Goal: Task Accomplishment & Management: Complete application form

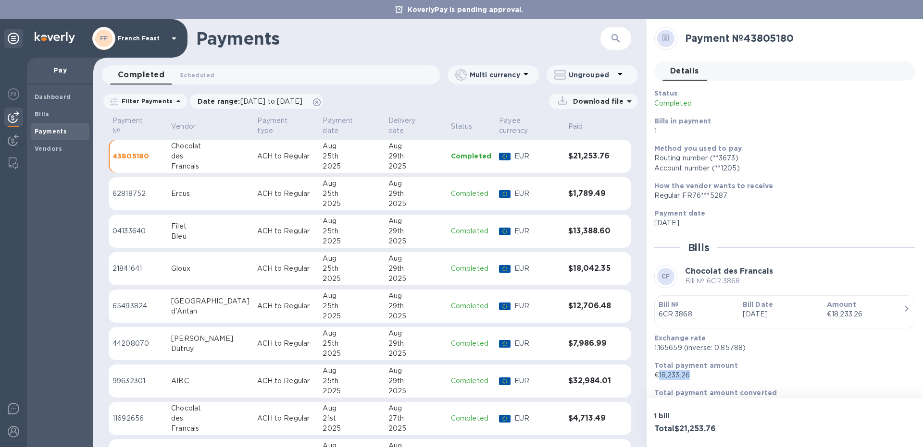
drag, startPoint x: 696, startPoint y: 376, endPoint x: 659, endPoint y: 379, distance: 36.6
click at [659, 379] on p "€18,233.26" at bounding box center [780, 375] width 253 height 10
copy p "18,233.26"
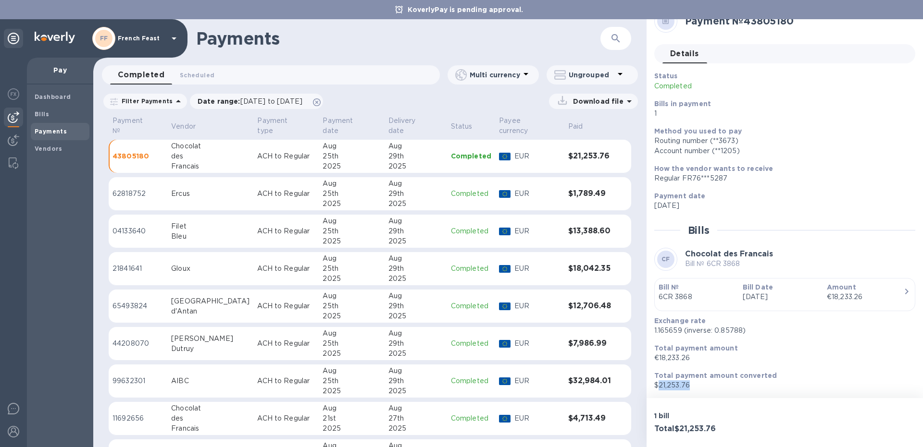
drag, startPoint x: 691, startPoint y: 383, endPoint x: 657, endPoint y: 387, distance: 34.4
click at [657, 387] on p "$21,253.76" at bounding box center [780, 386] width 253 height 10
copy p "21,253.76"
click at [163, 189] on p "62818752" at bounding box center [137, 194] width 51 height 10
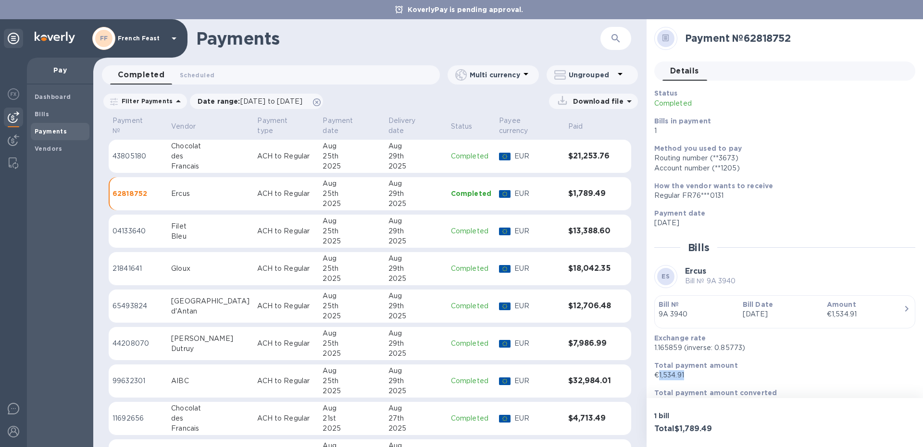
drag, startPoint x: 670, startPoint y: 380, endPoint x: 656, endPoint y: 380, distance: 13.5
click at [656, 380] on p "€1,534.91" at bounding box center [780, 375] width 253 height 10
copy p "1,534.91"
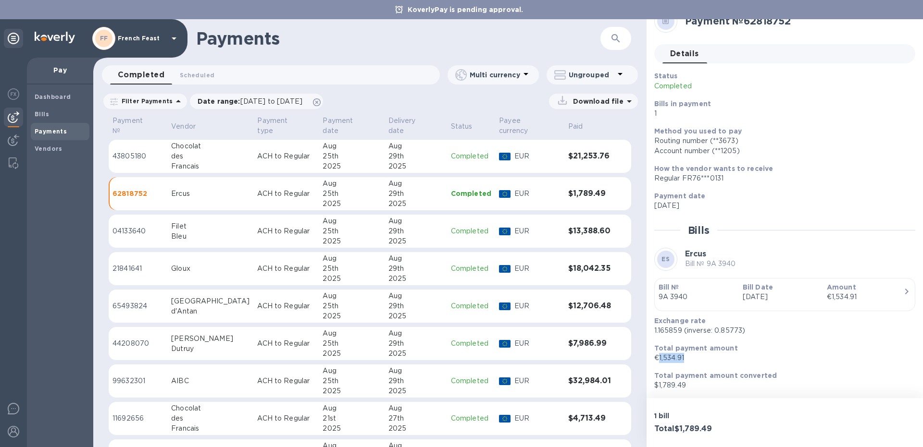
scroll to position [12, 0]
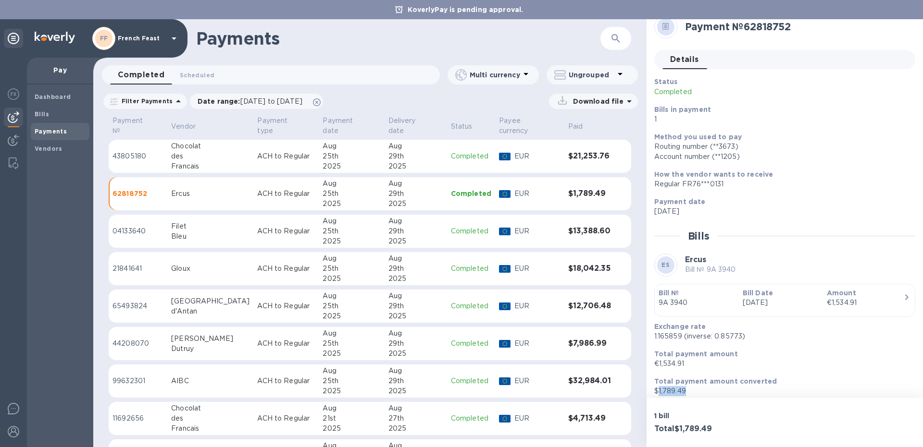
drag, startPoint x: 691, startPoint y: 390, endPoint x: 657, endPoint y: 394, distance: 34.3
click at [657, 394] on p "$1,789.49" at bounding box center [780, 391] width 253 height 10
copy p "1,789.49"
click at [257, 226] on p "ACH to Regular" at bounding box center [286, 231] width 58 height 10
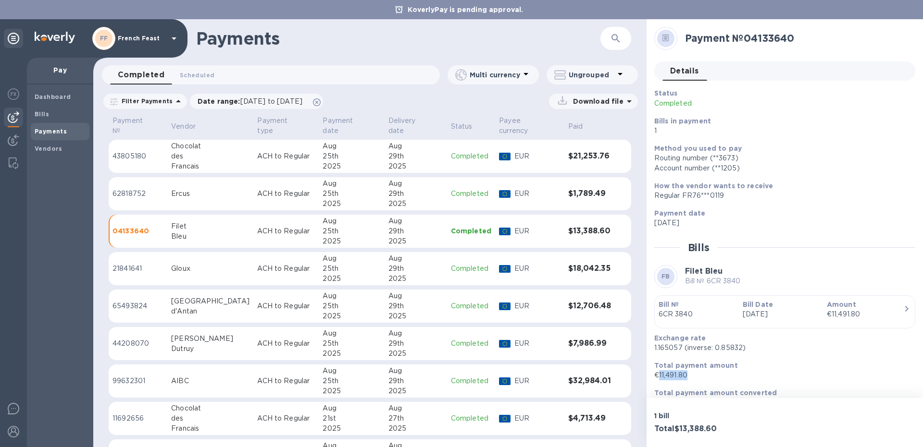
drag, startPoint x: 691, startPoint y: 374, endPoint x: 660, endPoint y: 375, distance: 31.2
click at [660, 375] on p "€11,491.80" at bounding box center [780, 375] width 253 height 10
copy p "11,491.80"
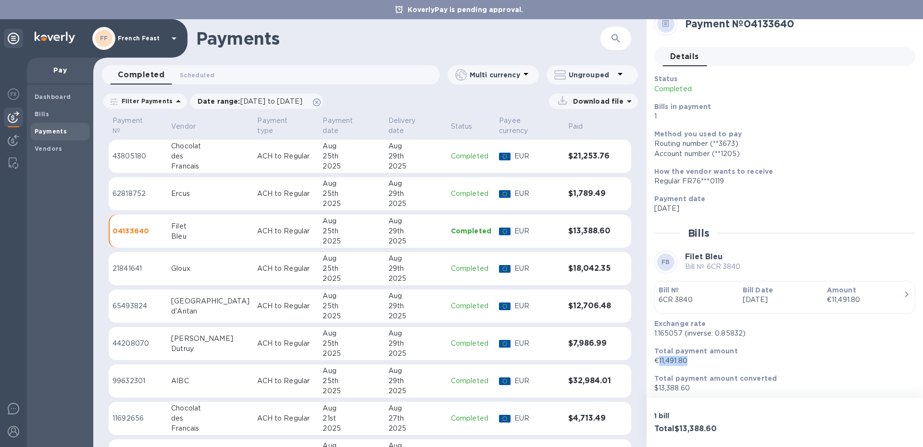
scroll to position [17, 0]
drag, startPoint x: 691, startPoint y: 386, endPoint x: 658, endPoint y: 384, distance: 32.7
click at [658, 384] on p "$13,388.60" at bounding box center [780, 386] width 253 height 10
copy p "13,388.60"
click at [784, 341] on div "Total payment amount €11,491.80" at bounding box center [780, 353] width 261 height 27
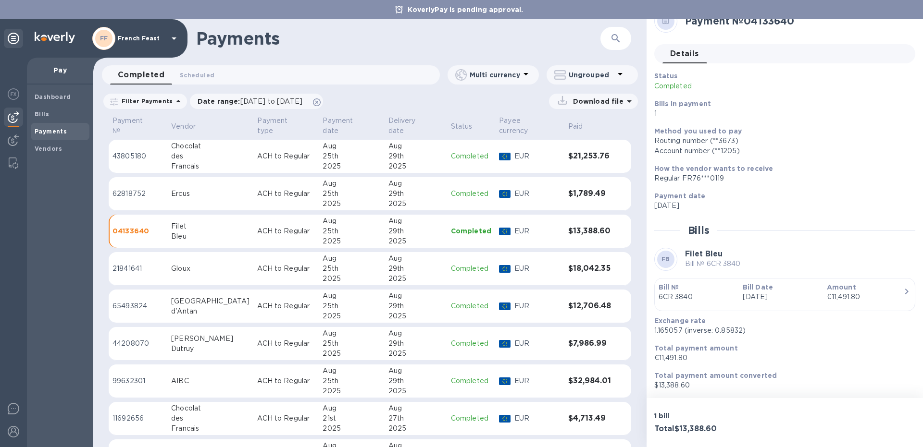
click at [202, 264] on div "Gloux" at bounding box center [210, 269] width 78 height 10
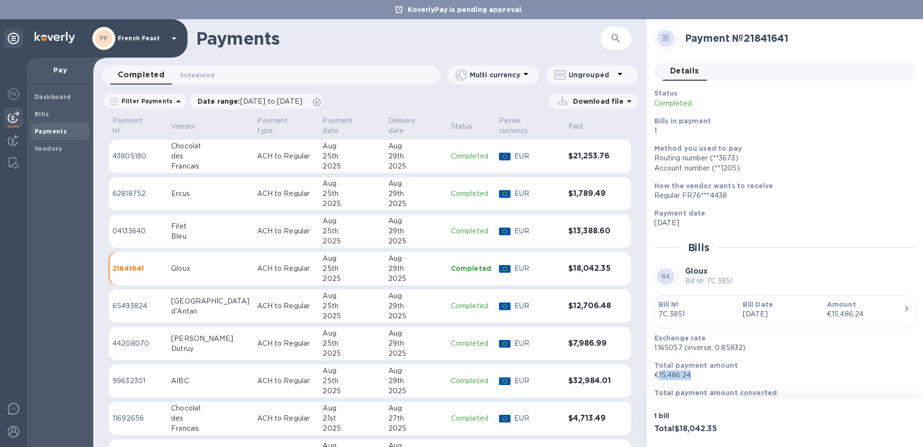
drag, startPoint x: 696, startPoint y: 374, endPoint x: 659, endPoint y: 375, distance: 37.0
click at [659, 375] on p "€15,486.24" at bounding box center [780, 375] width 253 height 10
copy p "15,486.24"
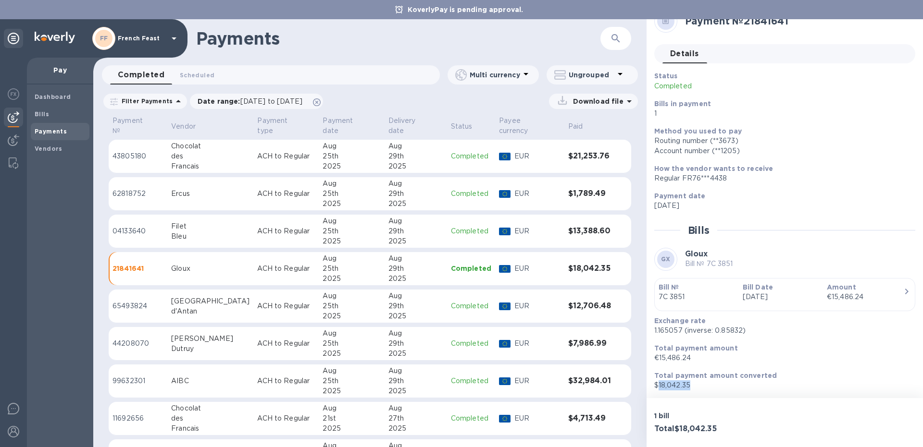
drag, startPoint x: 691, startPoint y: 387, endPoint x: 657, endPoint y: 388, distance: 33.7
click at [657, 388] on p "$18,042.35" at bounding box center [780, 386] width 253 height 10
copy p "18,042.35"
click at [174, 294] on td "Provence d'Antan" at bounding box center [210, 307] width 86 height 34
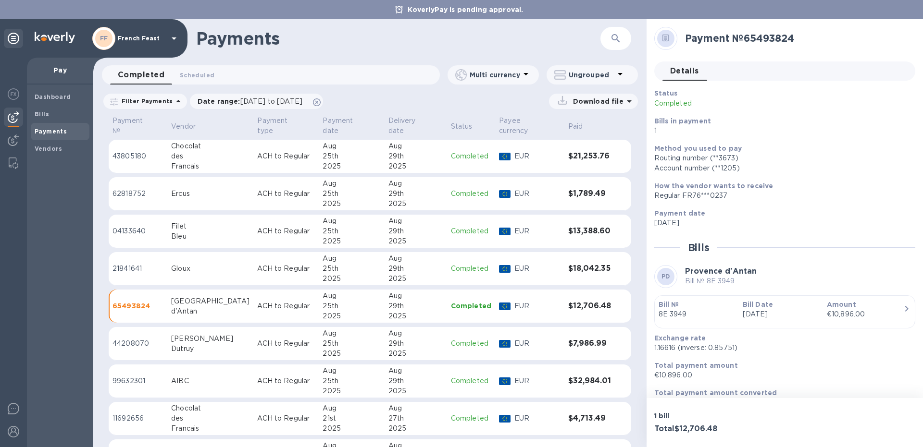
scroll to position [17, 0]
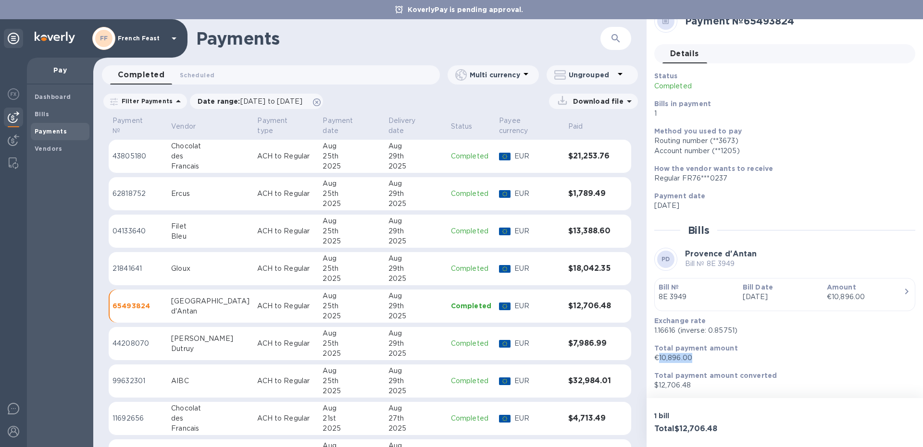
drag, startPoint x: 696, startPoint y: 359, endPoint x: 659, endPoint y: 361, distance: 37.1
click at [659, 361] on p "€10,896.00" at bounding box center [780, 358] width 253 height 10
copy p "10,896.00"
drag, startPoint x: 689, startPoint y: 386, endPoint x: 658, endPoint y: 386, distance: 31.2
click at [658, 386] on p "$12,706.48" at bounding box center [780, 386] width 253 height 10
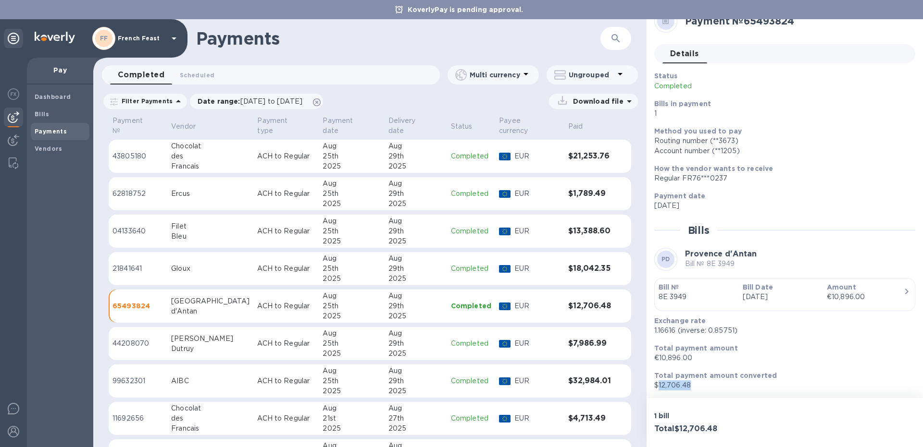
copy p "12,706.48"
click at [179, 334] on div "[PERSON_NAME]" at bounding box center [210, 339] width 78 height 10
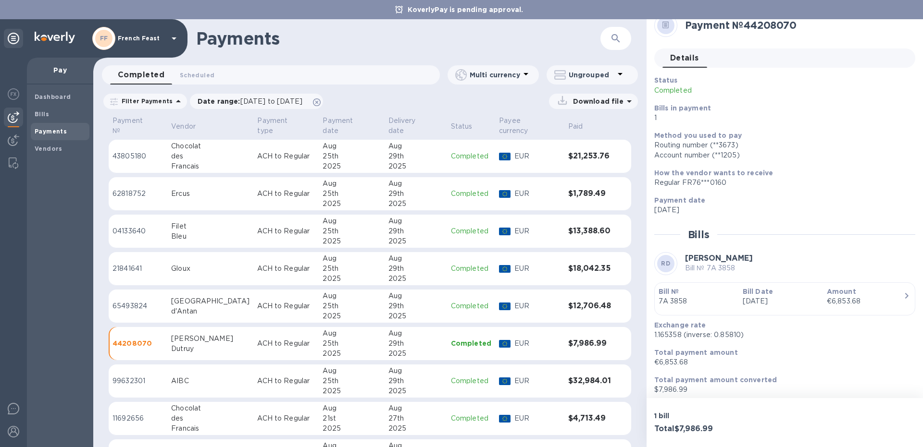
scroll to position [12, 0]
drag, startPoint x: 691, startPoint y: 364, endPoint x: 659, endPoint y: 368, distance: 31.4
click at [659, 368] on p "€6,853.68" at bounding box center [780, 364] width 253 height 10
drag, startPoint x: 688, startPoint y: 390, endPoint x: 658, endPoint y: 392, distance: 29.3
click at [658, 392] on p "$7,986.99" at bounding box center [780, 391] width 253 height 10
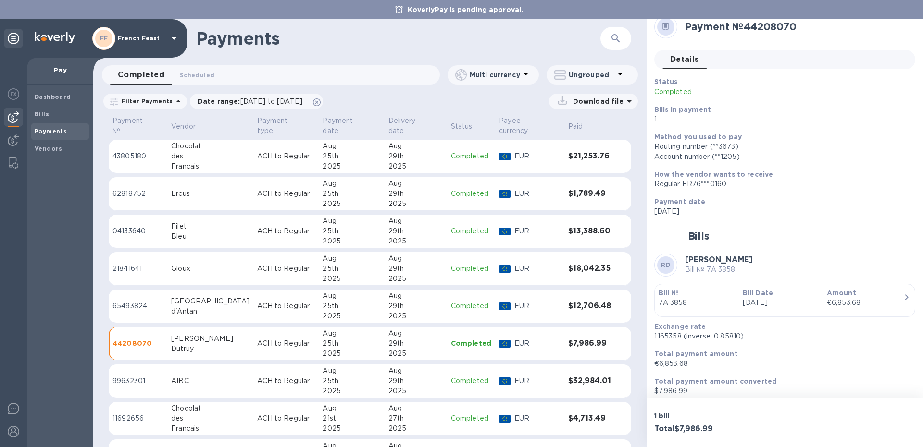
click at [185, 376] on div "AIBC" at bounding box center [210, 381] width 78 height 10
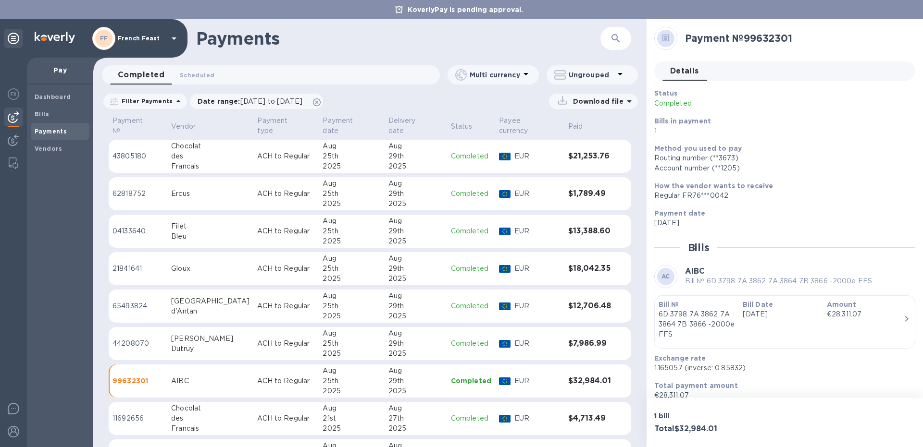
click at [257, 414] on p "ACH to Regular" at bounding box center [286, 419] width 58 height 10
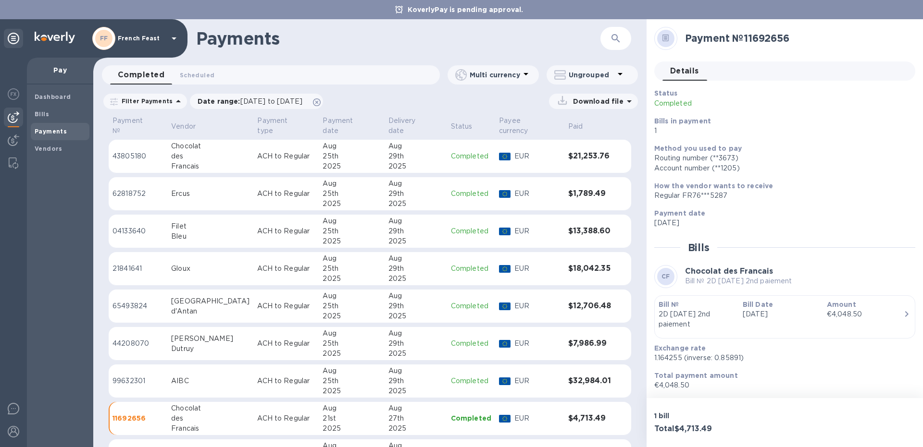
click at [257, 378] on p "ACH to Regular" at bounding box center [286, 381] width 58 height 10
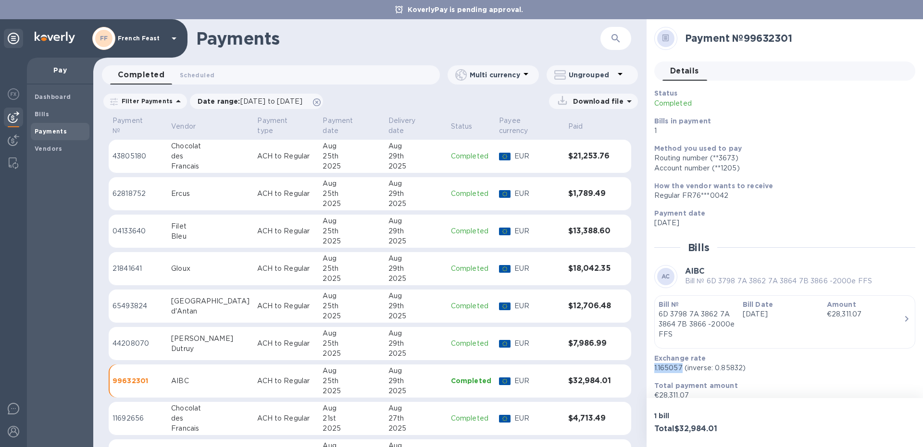
drag, startPoint x: 681, startPoint y: 368, endPoint x: 655, endPoint y: 372, distance: 26.2
click at [655, 372] on p "1.165057 (inverse: 0.85832)" at bounding box center [780, 368] width 253 height 10
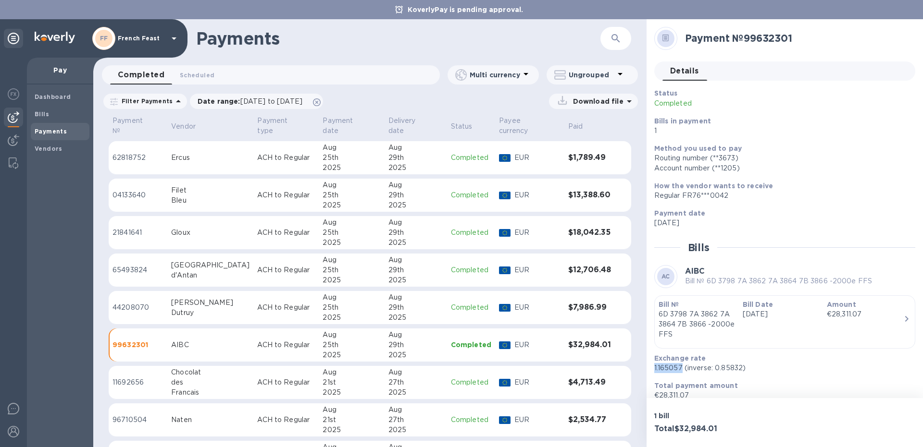
scroll to position [41, 0]
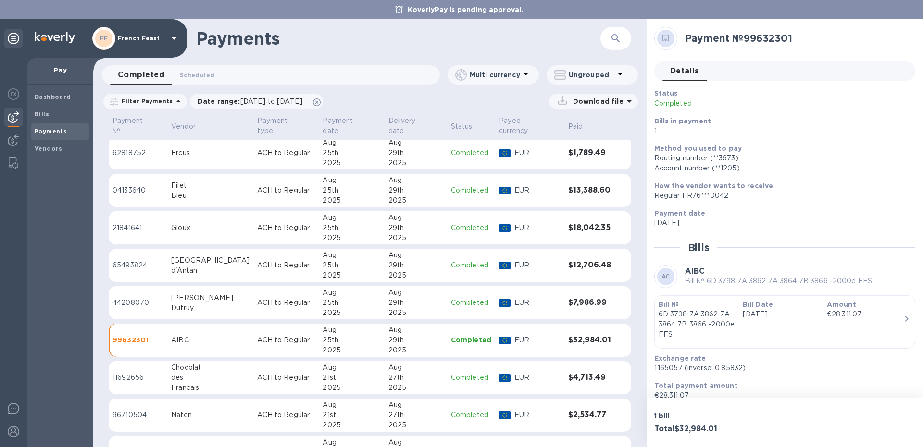
click at [216, 363] on div "Chocolat" at bounding box center [210, 368] width 78 height 10
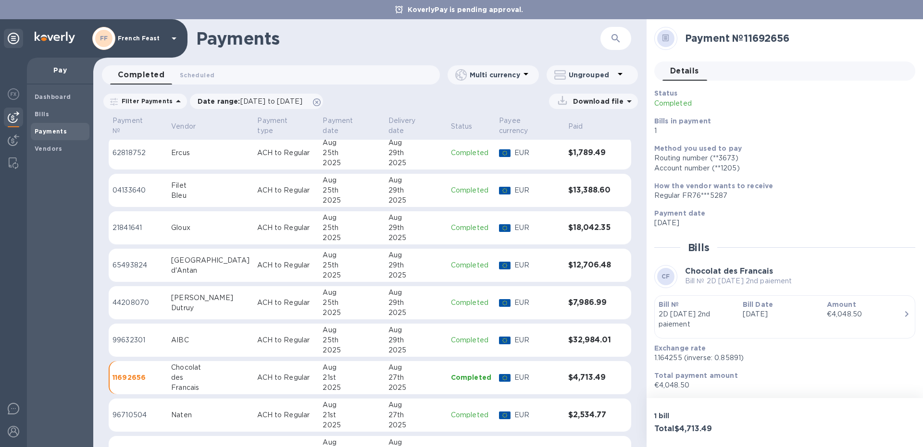
click at [204, 402] on td "Naten" at bounding box center [210, 416] width 86 height 34
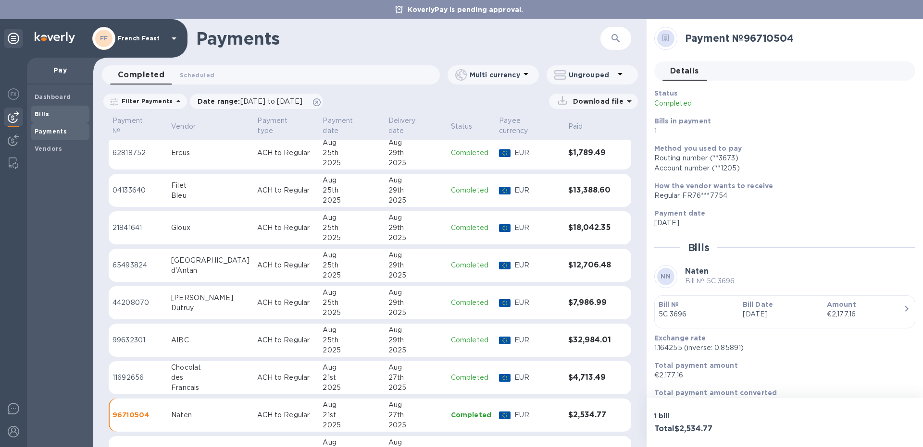
click at [56, 112] on span "Bills" at bounding box center [60, 115] width 51 height 10
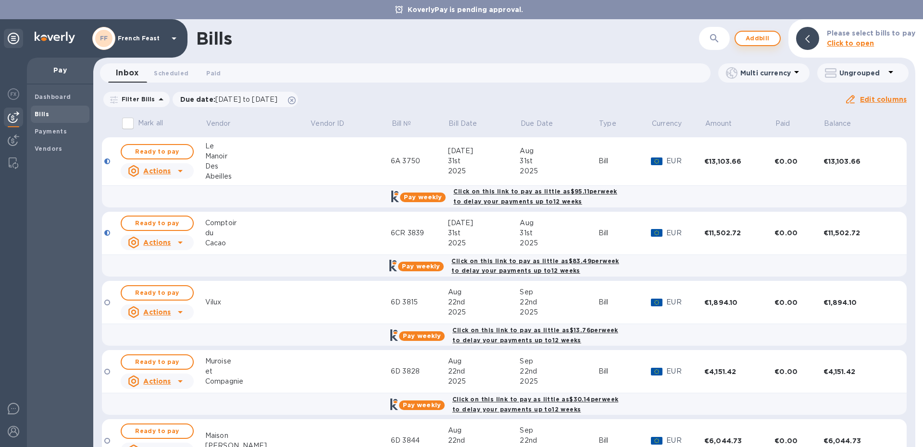
click at [764, 37] on span "Add bill" at bounding box center [757, 39] width 29 height 12
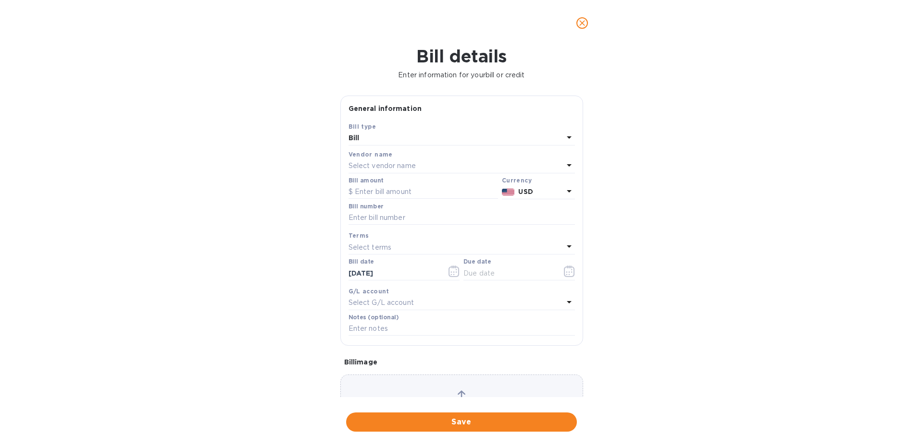
click at [374, 167] on p "Select vendor name" at bounding box center [381, 166] width 67 height 10
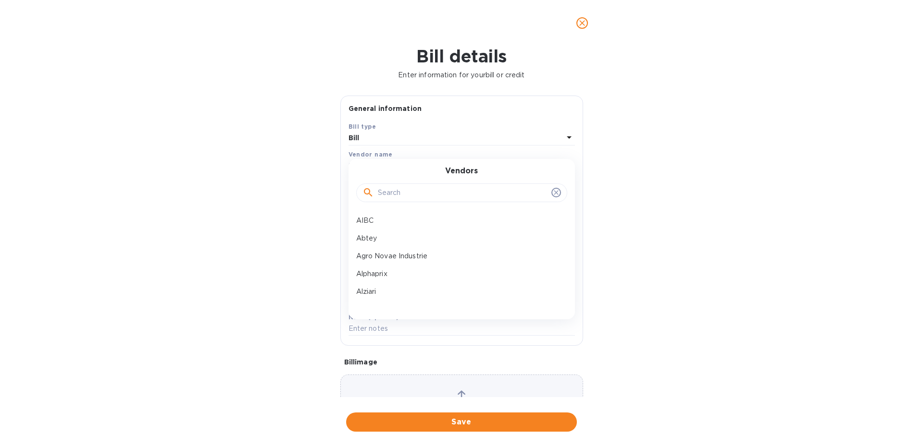
click at [404, 192] on input "text" at bounding box center [463, 193] width 170 height 14
type input "besa"
click at [393, 219] on p "Besacier" at bounding box center [457, 221] width 203 height 10
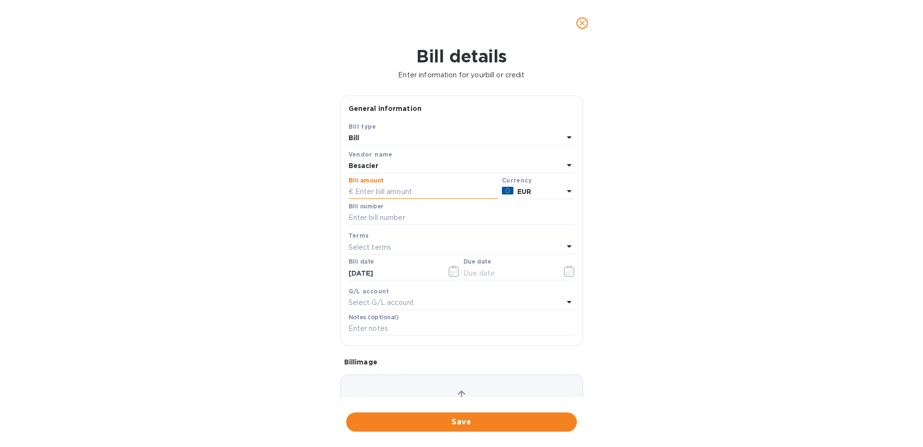
click at [366, 188] on input "text" at bounding box center [422, 192] width 149 height 14
paste input "2,745.46"
type input "2,745.46"
click at [378, 219] on input "text" at bounding box center [461, 218] width 226 height 14
type input "7A 3847"
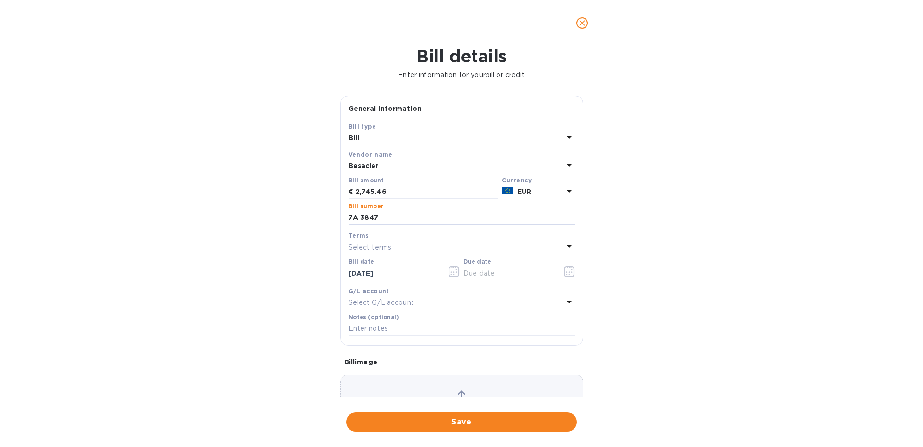
click at [571, 276] on icon "button" at bounding box center [569, 272] width 11 height 12
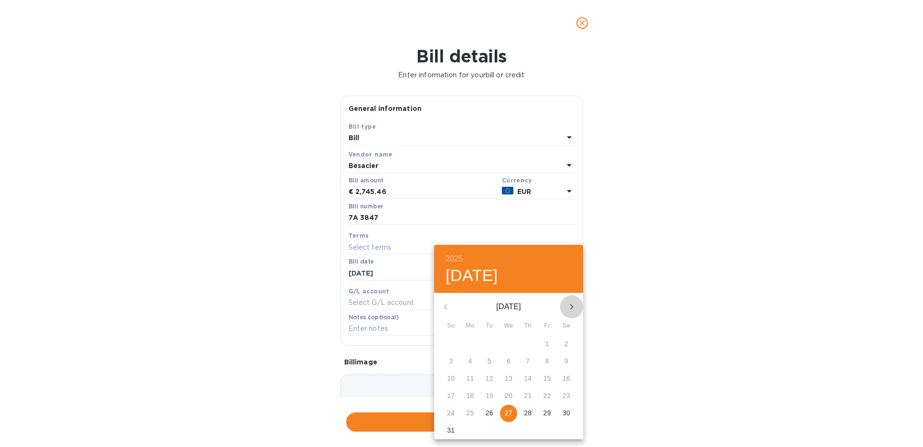
click at [570, 304] on icon "button" at bounding box center [572, 307] width 12 height 12
click at [570, 394] on span "27" at bounding box center [565, 396] width 17 height 10
type input "[DATE]"
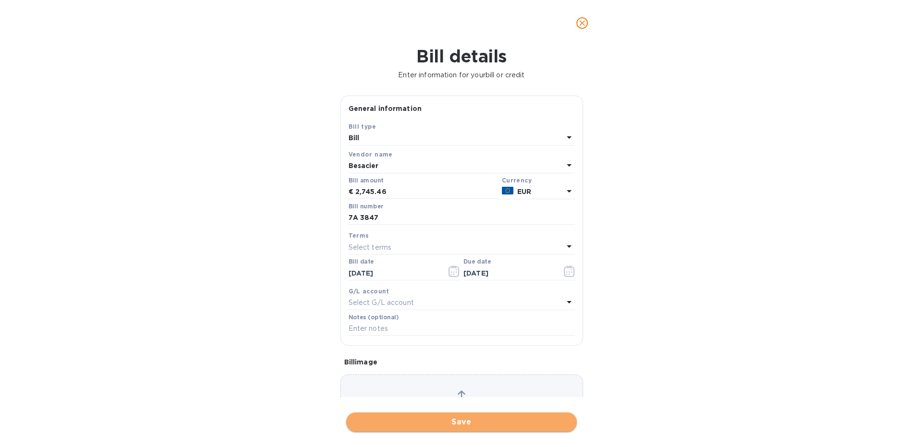
click at [378, 416] on button "Save" at bounding box center [461, 422] width 231 height 19
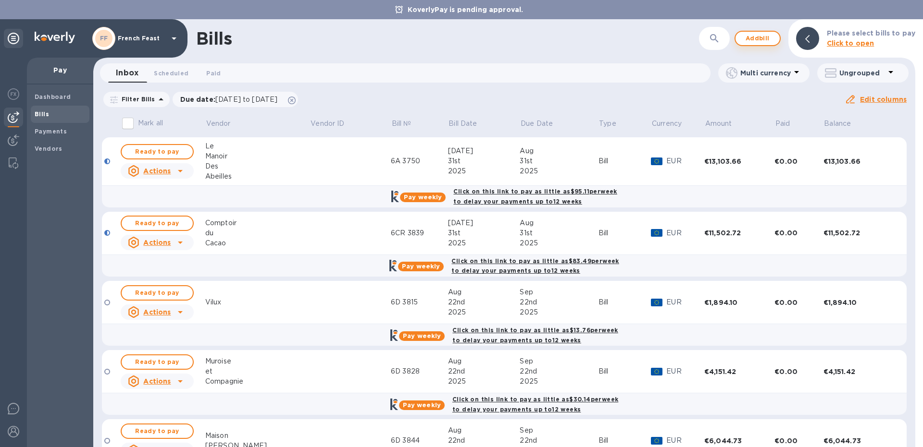
click at [752, 41] on span "Add bill" at bounding box center [757, 39] width 29 height 12
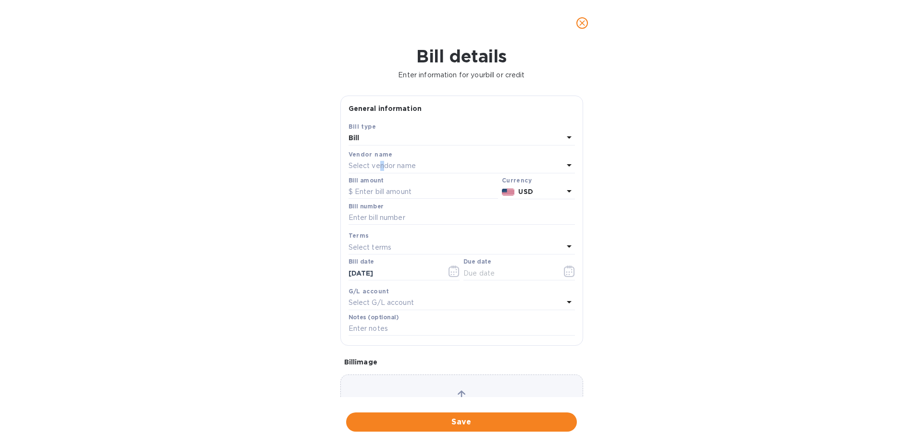
click at [384, 166] on p "Select vendor name" at bounding box center [381, 166] width 67 height 10
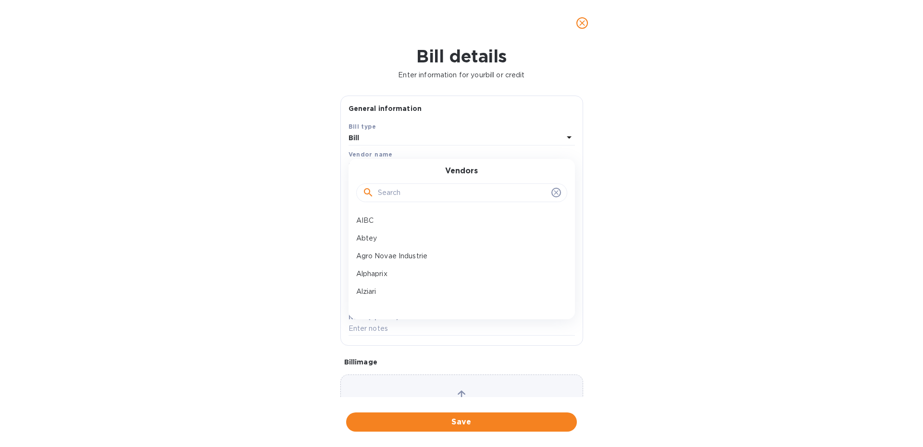
click at [394, 192] on input "text" at bounding box center [463, 193] width 170 height 14
type input "compa"
click at [385, 223] on p "Compagnie du Midi" at bounding box center [457, 221] width 203 height 10
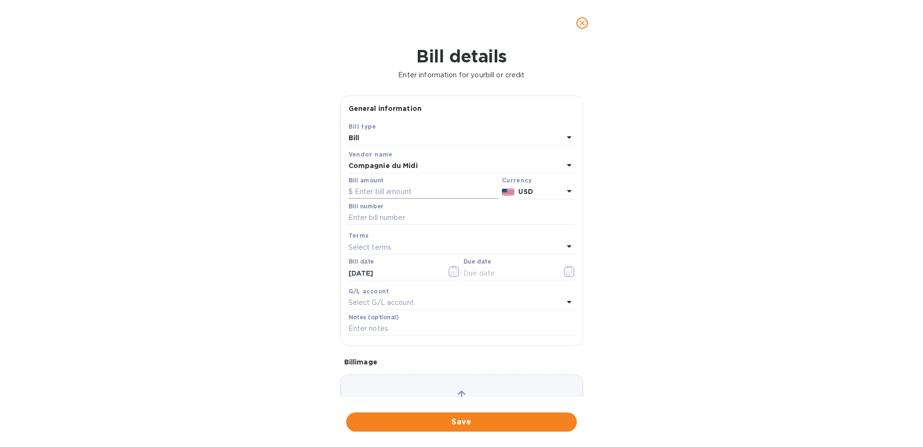
click at [365, 187] on input "text" at bounding box center [422, 192] width 149 height 14
paste input "6,250.29"
type input "6,250.29"
click at [522, 187] on div "USD" at bounding box center [540, 192] width 49 height 14
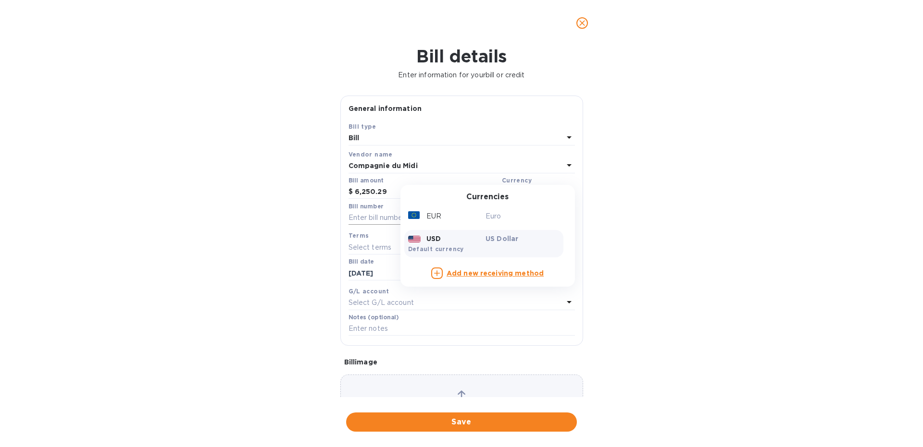
click at [498, 215] on p "Euro" at bounding box center [522, 216] width 74 height 10
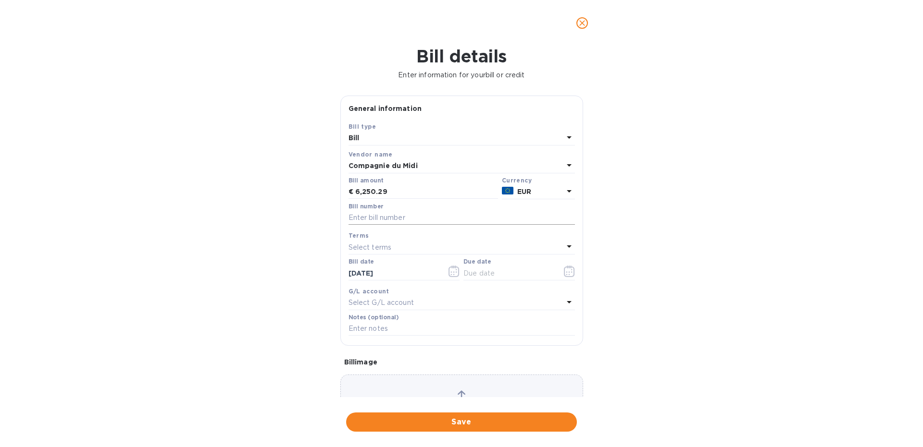
click at [404, 222] on input "text" at bounding box center [461, 218] width 226 height 14
type input "7A 3803"
click at [568, 270] on icon "button" at bounding box center [569, 272] width 11 height 12
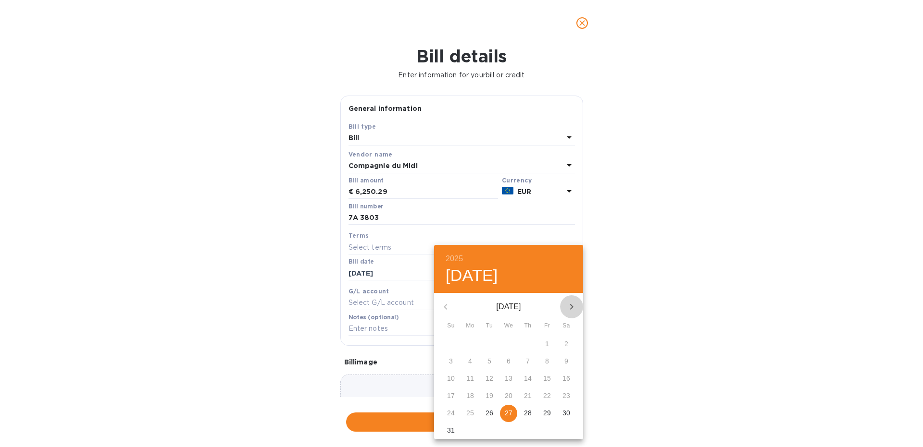
click at [569, 305] on icon "button" at bounding box center [572, 307] width 12 height 12
click at [561, 396] on span "27" at bounding box center [565, 396] width 17 height 10
type input "[DATE]"
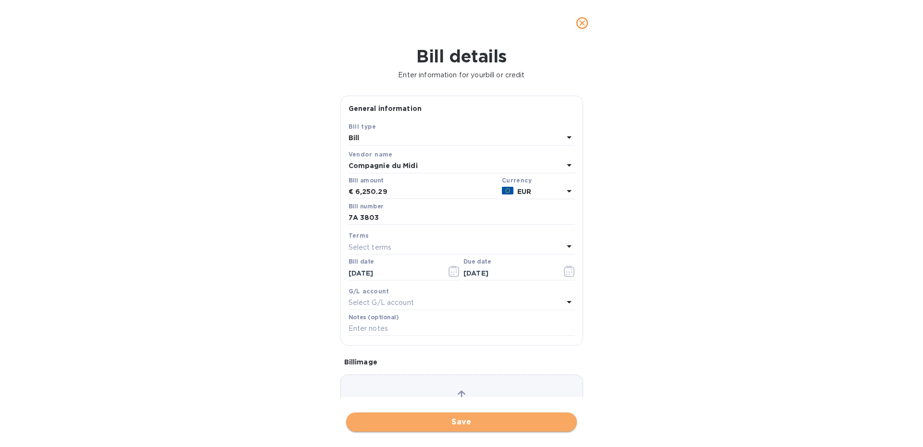
click at [373, 423] on span "Save" at bounding box center [461, 423] width 215 height 12
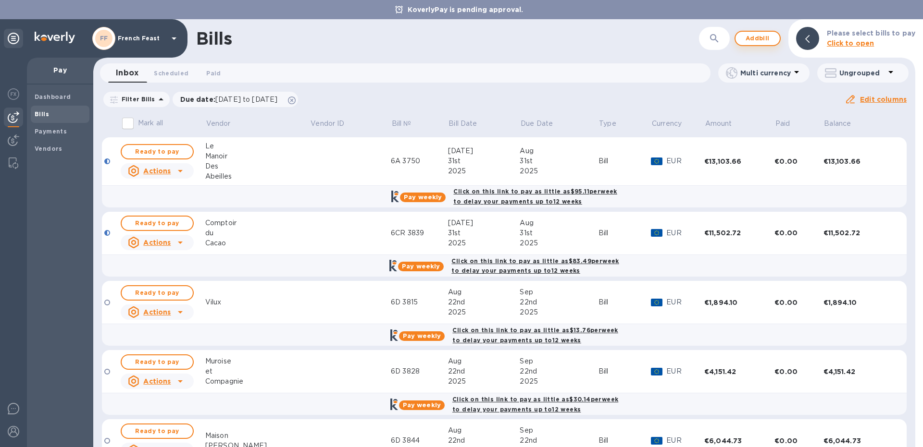
click at [774, 39] on button "Add bill" at bounding box center [757, 38] width 46 height 15
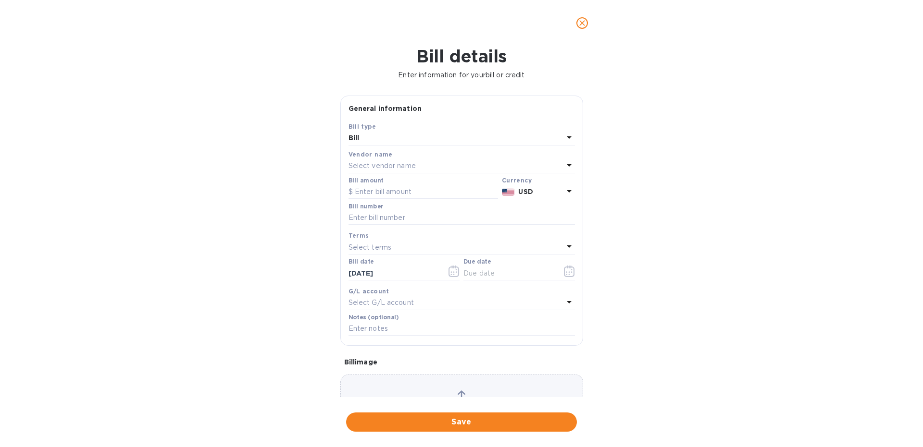
click at [383, 164] on p "Select vendor name" at bounding box center [381, 166] width 67 height 10
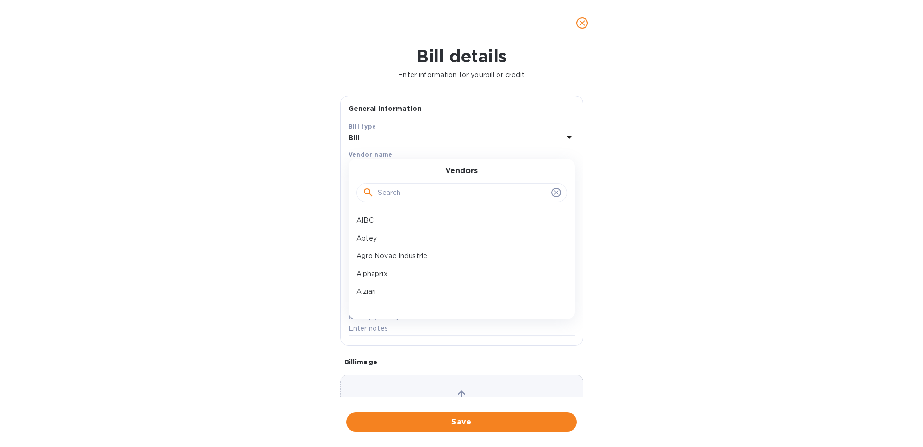
click at [385, 193] on input "text" at bounding box center [463, 193] width 170 height 14
type input "kar"
click at [401, 220] on p "Karine & [PERSON_NAME]" at bounding box center [457, 221] width 203 height 10
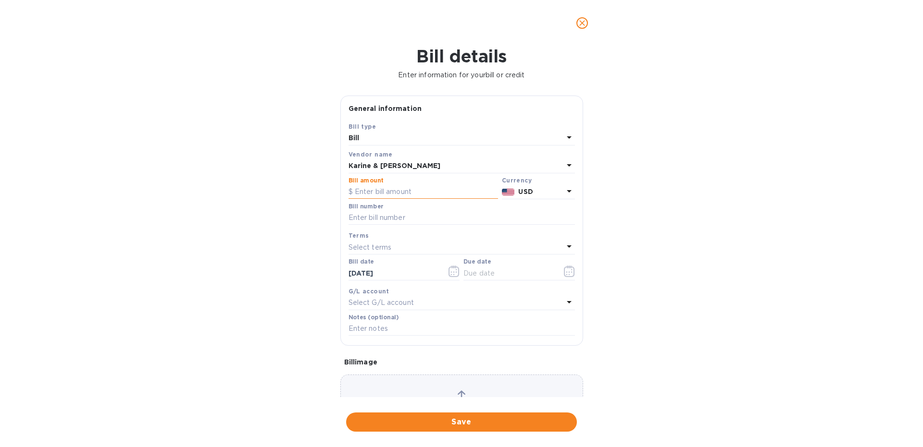
click at [362, 192] on input "text" at bounding box center [422, 192] width 149 height 14
paste input "4,693.98"
type input "4,693.98"
click at [545, 189] on p "USD" at bounding box center [540, 192] width 45 height 10
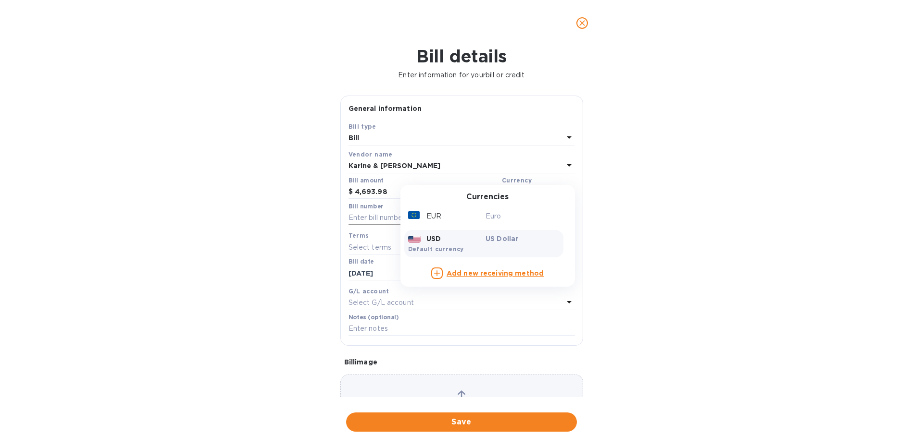
drag, startPoint x: 495, startPoint y: 215, endPoint x: 489, endPoint y: 215, distance: 5.8
click at [495, 215] on p "Euro" at bounding box center [522, 216] width 74 height 10
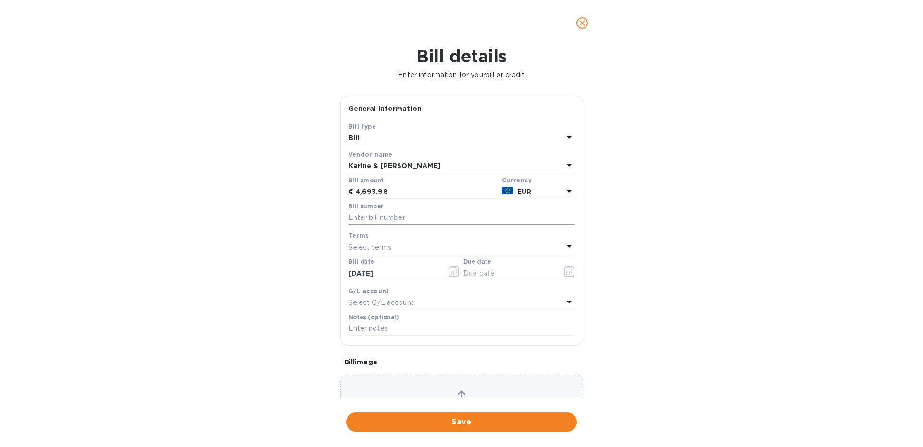
click at [423, 219] on input "text" at bounding box center [461, 218] width 226 height 14
type input "7A 3849"
click at [564, 272] on icon "button" at bounding box center [569, 272] width 11 height 12
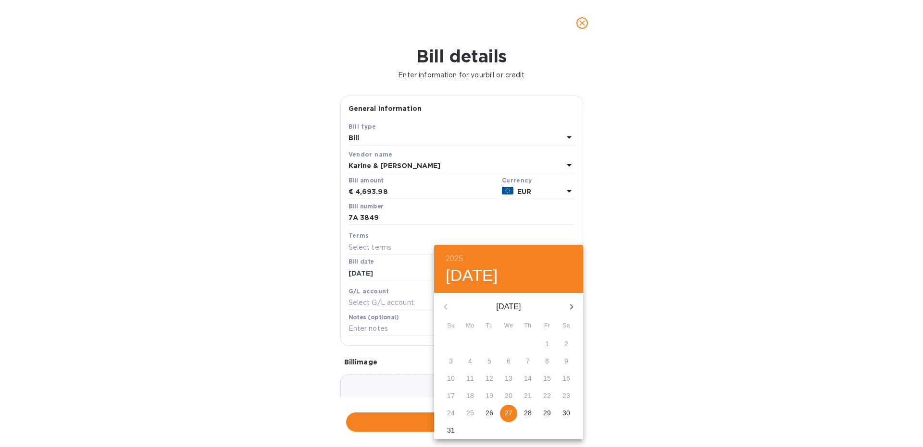
click at [569, 304] on icon "button" at bounding box center [572, 307] width 12 height 12
click at [569, 397] on p "27" at bounding box center [566, 396] width 8 height 10
type input "[DATE]"
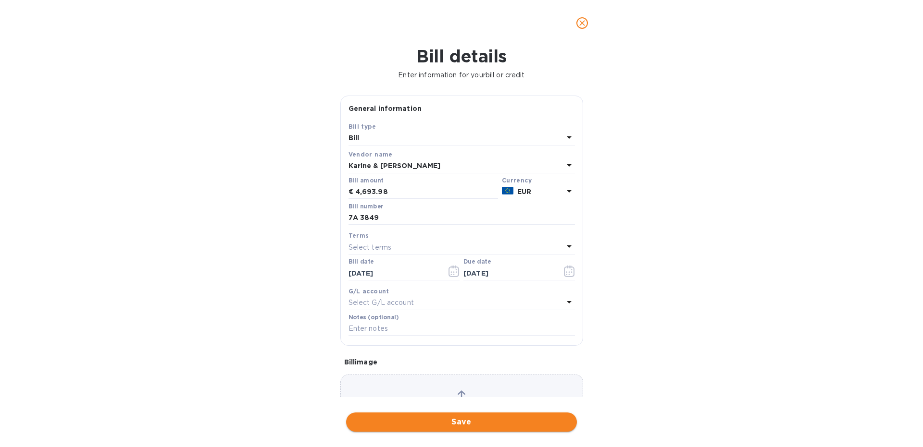
click at [430, 421] on span "Save" at bounding box center [461, 423] width 215 height 12
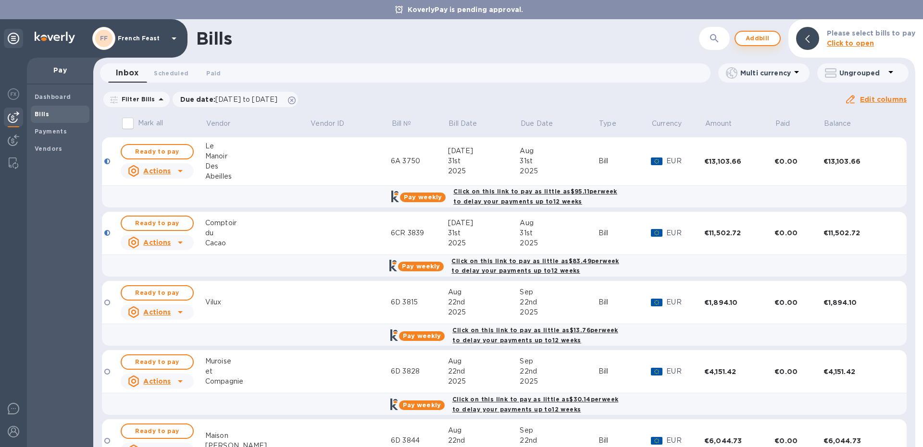
click at [748, 38] on span "Add bill" at bounding box center [757, 39] width 29 height 12
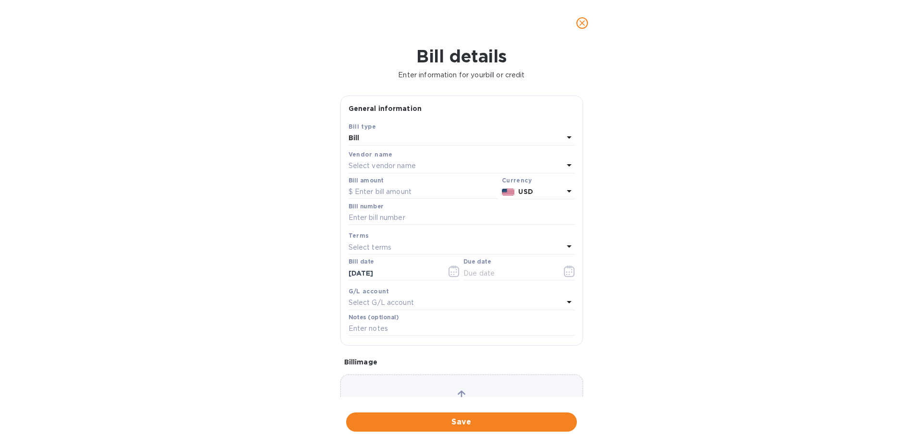
click at [377, 165] on p "Select vendor name" at bounding box center [381, 166] width 67 height 10
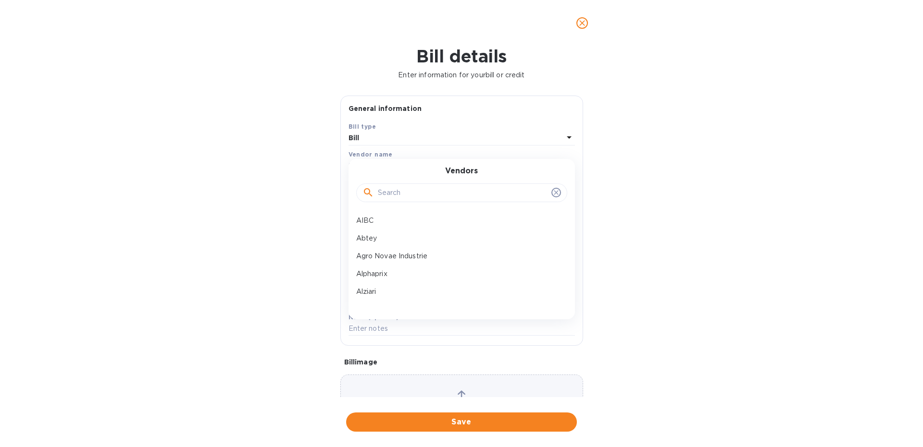
click at [388, 192] on input "text" at bounding box center [463, 193] width 170 height 14
type input "guer"
click at [386, 218] on p "Salines de Guerande" at bounding box center [457, 221] width 203 height 10
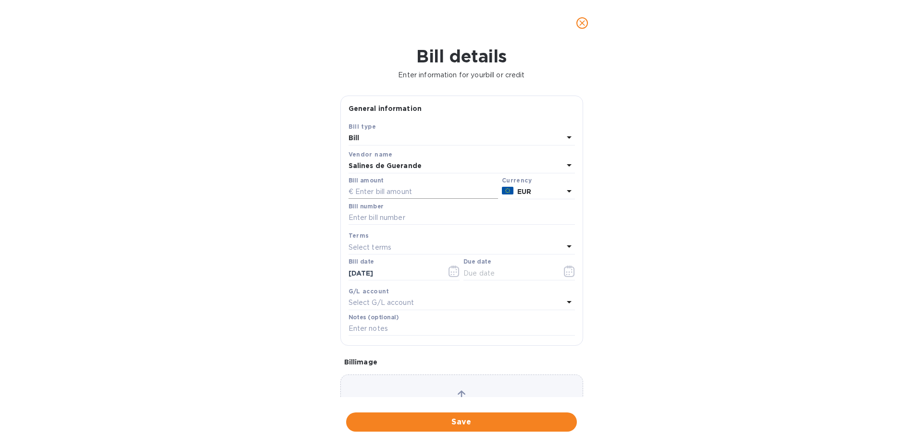
click at [361, 190] on input "text" at bounding box center [422, 192] width 149 height 14
paste input "2,942.63"
type input "2,942.63"
click at [382, 212] on input "text" at bounding box center [461, 218] width 226 height 14
type input "7A 3846"
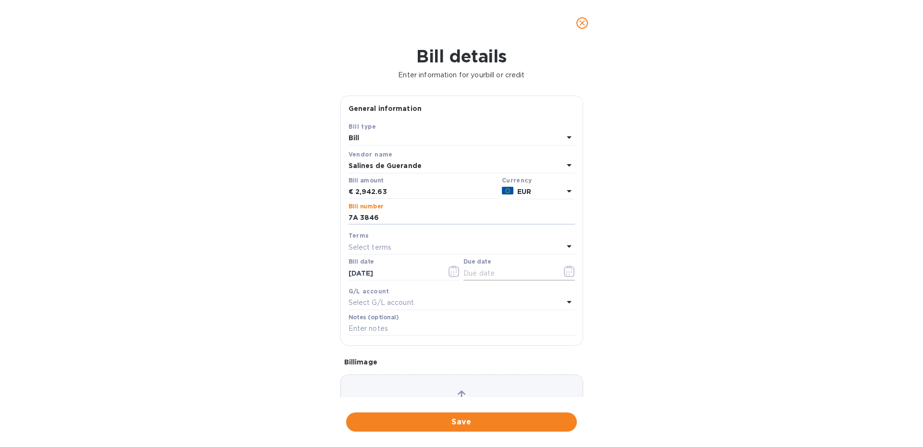
click at [570, 277] on icon "button" at bounding box center [569, 272] width 11 height 12
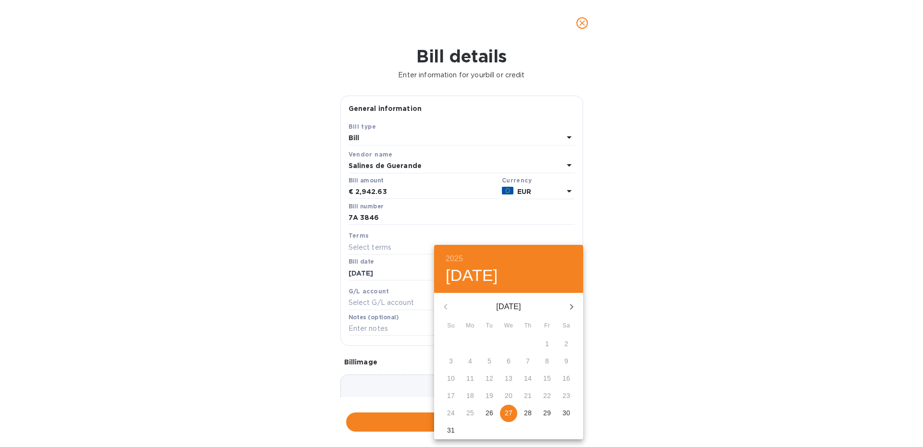
click at [575, 305] on icon "button" at bounding box center [572, 307] width 12 height 12
click at [569, 396] on p "27" at bounding box center [566, 396] width 8 height 10
type input "[DATE]"
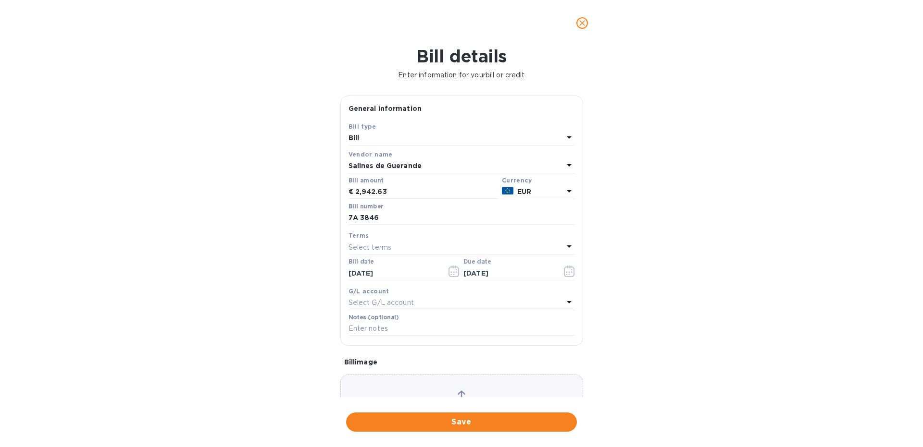
click at [460, 420] on span "Save" at bounding box center [461, 423] width 215 height 12
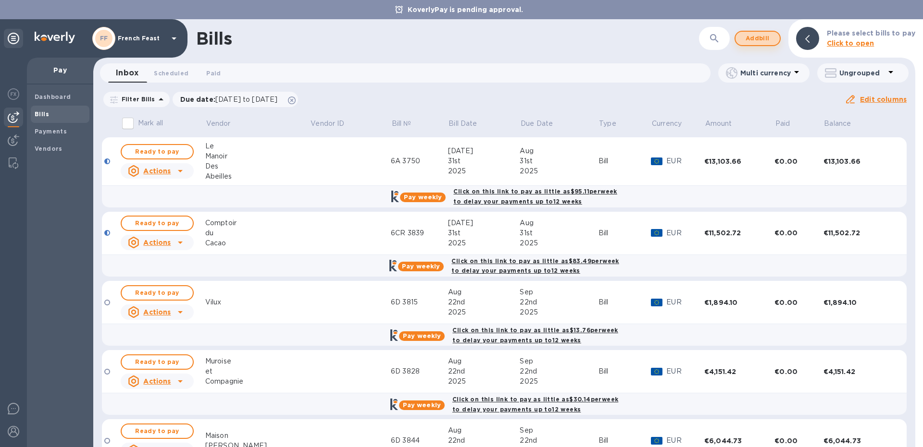
click at [751, 35] on span "Add bill" at bounding box center [757, 39] width 29 height 12
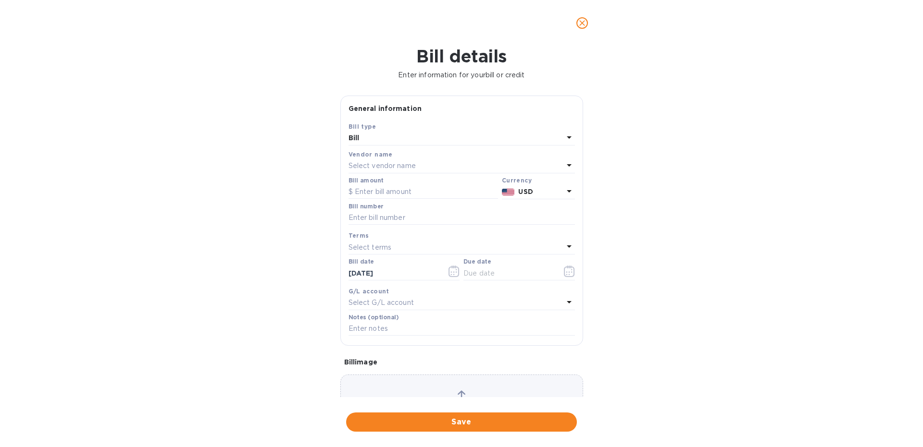
click at [361, 165] on p "Select vendor name" at bounding box center [381, 166] width 67 height 10
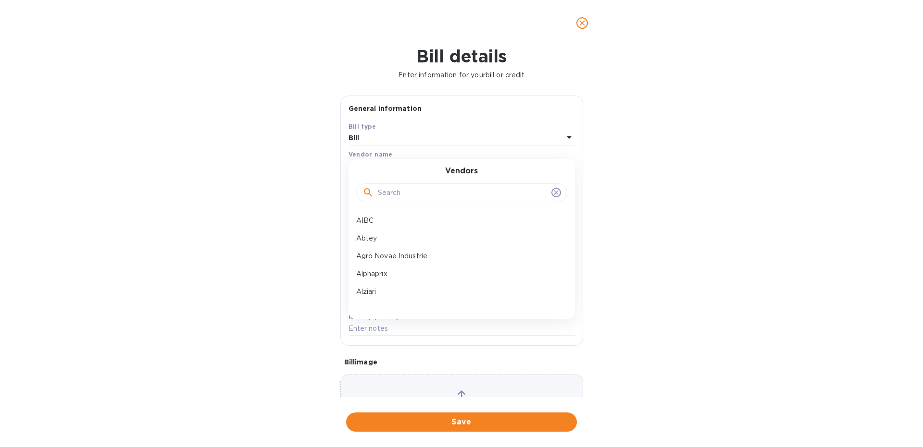
click at [387, 189] on input "text" at bounding box center [463, 193] width 170 height 14
type input "pomm"
click at [370, 217] on p "Pommery" at bounding box center [457, 221] width 203 height 10
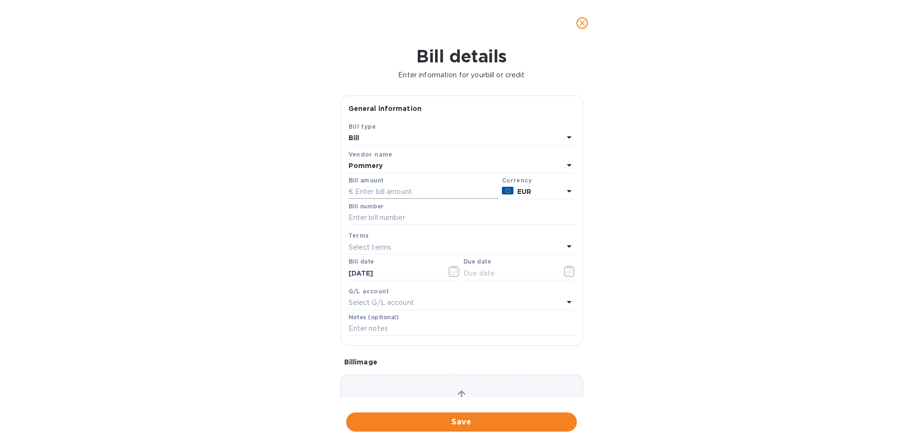
click at [390, 194] on input "text" at bounding box center [422, 192] width 149 height 14
paste input "11,101.87"
type input "11,101.87"
click at [370, 218] on input "text" at bounding box center [461, 218] width 226 height 14
type input "9F 4005"
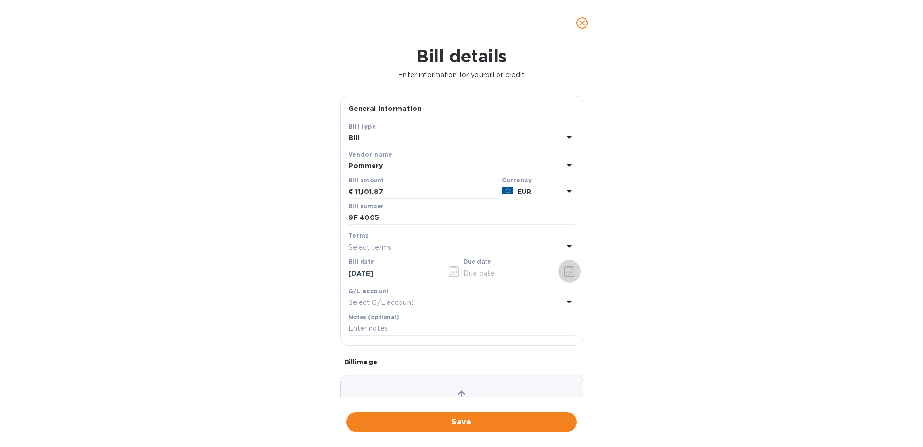
click at [572, 272] on icon "button" at bounding box center [569, 272] width 11 height 12
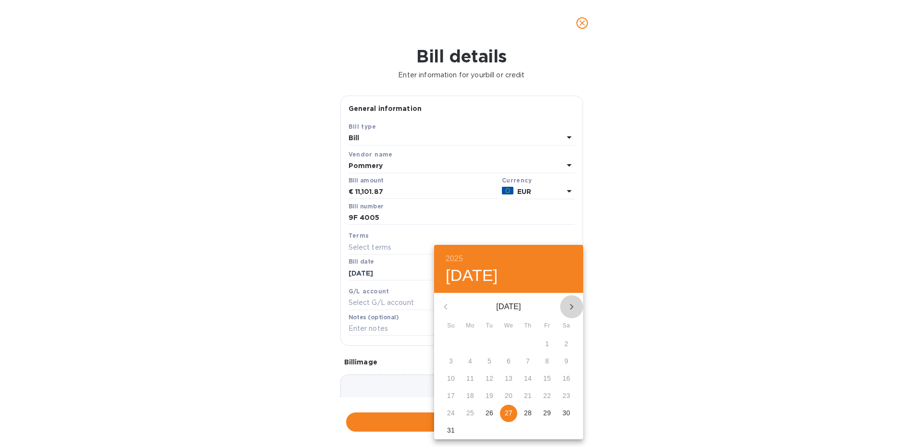
click at [568, 309] on icon "button" at bounding box center [572, 307] width 12 height 12
click at [568, 396] on p "27" at bounding box center [566, 396] width 8 height 10
type input "[DATE]"
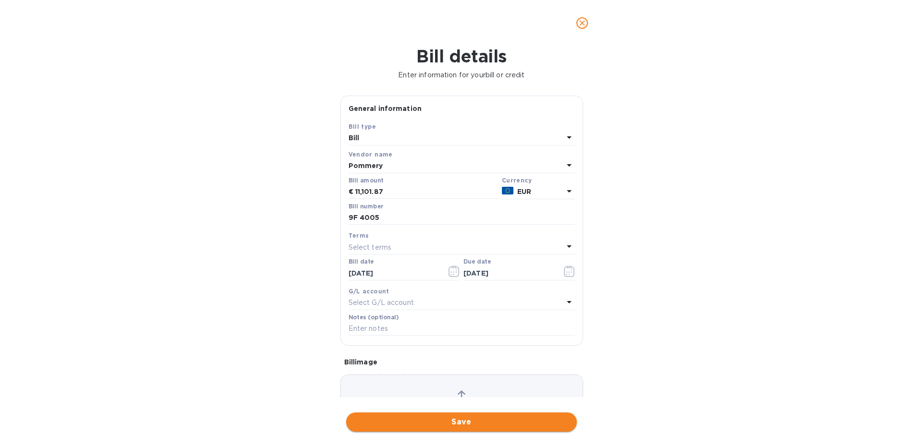
click at [493, 422] on span "Save" at bounding box center [461, 423] width 215 height 12
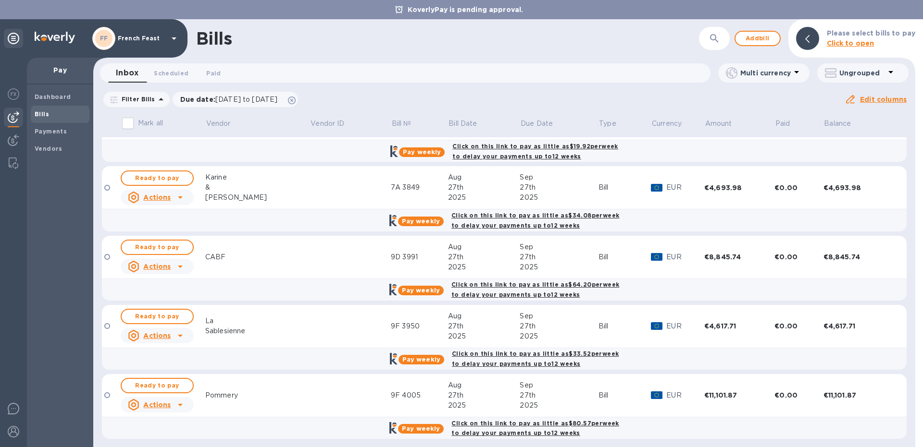
scroll to position [952, 0]
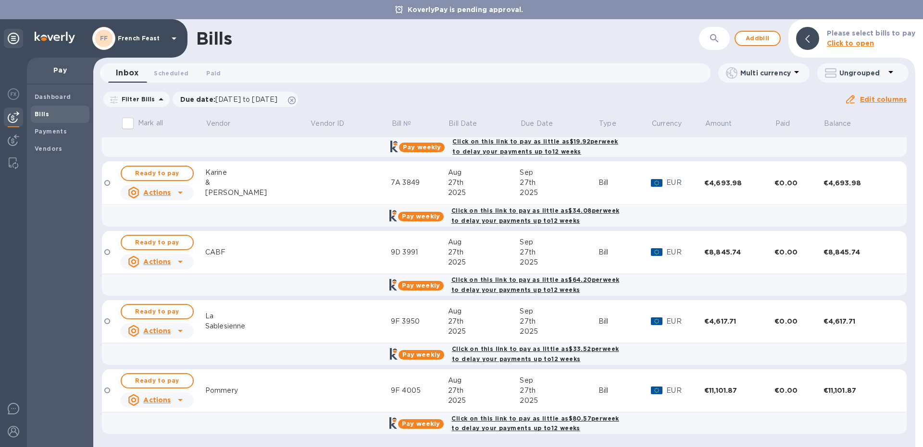
click at [238, 391] on div "Pommery" at bounding box center [257, 391] width 105 height 10
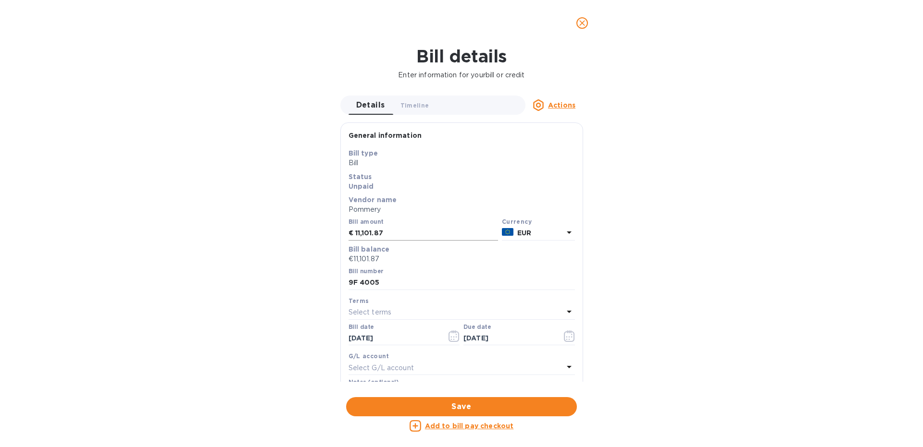
click at [390, 233] on input "11,101.87" at bounding box center [426, 233] width 143 height 14
type input "1"
click at [374, 232] on input "text" at bounding box center [422, 233] width 149 height 14
paste input "24,536.14"
type input "24,536.14"
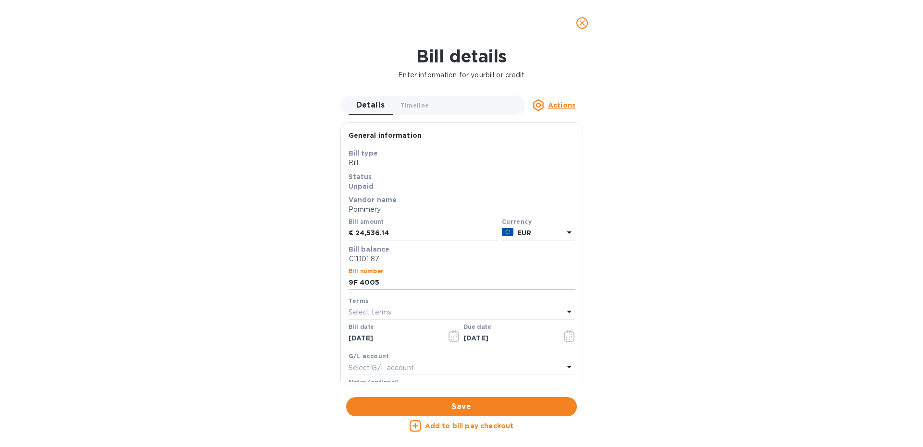
click at [383, 284] on input "9F 4005" at bounding box center [461, 283] width 226 height 14
type input "9"
type input "7C 3852"
click at [436, 410] on span "Save" at bounding box center [461, 407] width 215 height 12
